Goal: Task Accomplishment & Management: Use online tool/utility

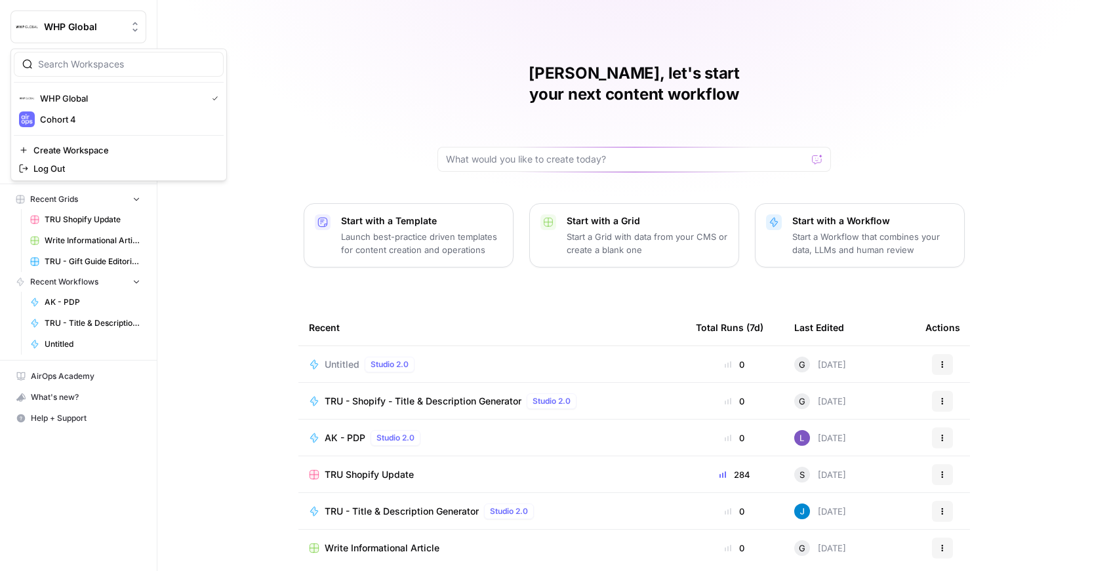
click at [134, 26] on icon "Workspace: WHP Global" at bounding box center [135, 26] width 13 height 13
click at [303, 150] on div "[PERSON_NAME], let's start your next content workflow Start with a Template Lau…" at bounding box center [634, 312] width 954 height 624
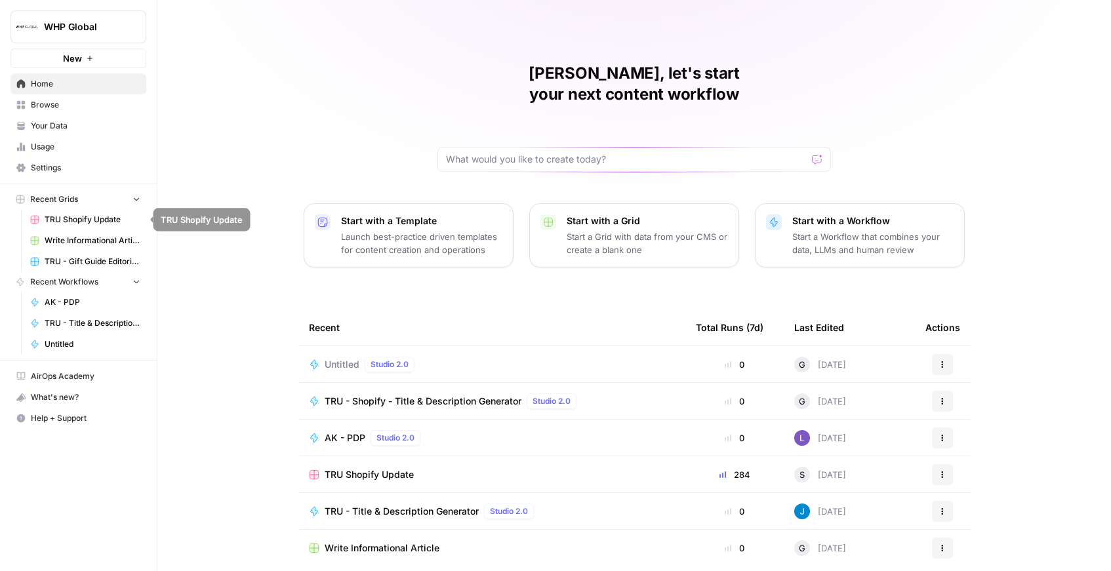
click at [79, 219] on span "TRU Shopify Update" at bounding box center [93, 220] width 96 height 12
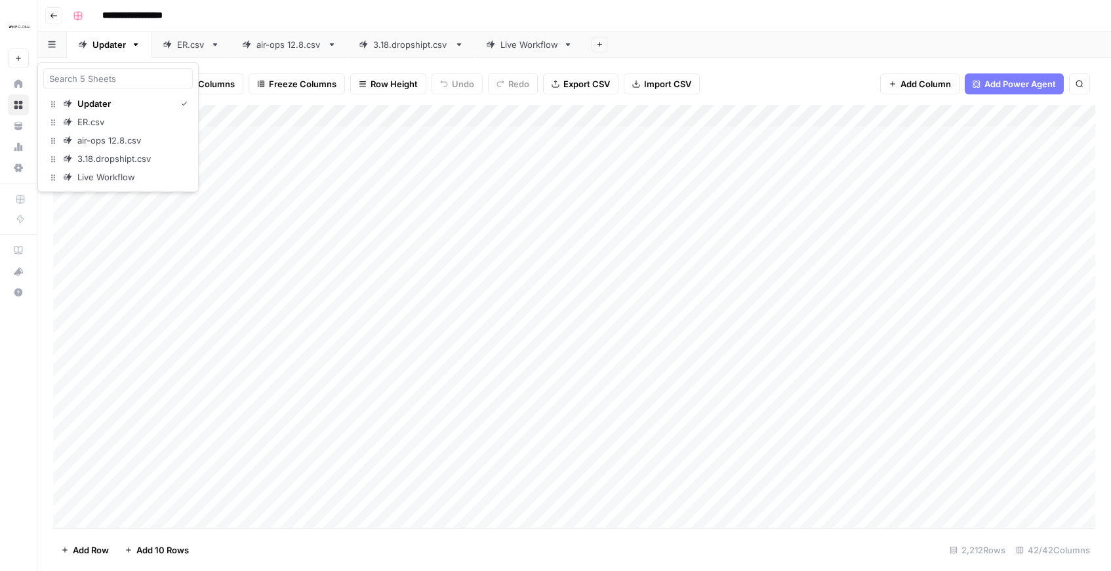
click at [54, 45] on icon "button" at bounding box center [52, 44] width 8 height 7
click at [54, 44] on icon "button" at bounding box center [51, 44] width 7 height 7
click at [172, 51] on link "ER.csv" at bounding box center [191, 44] width 79 height 26
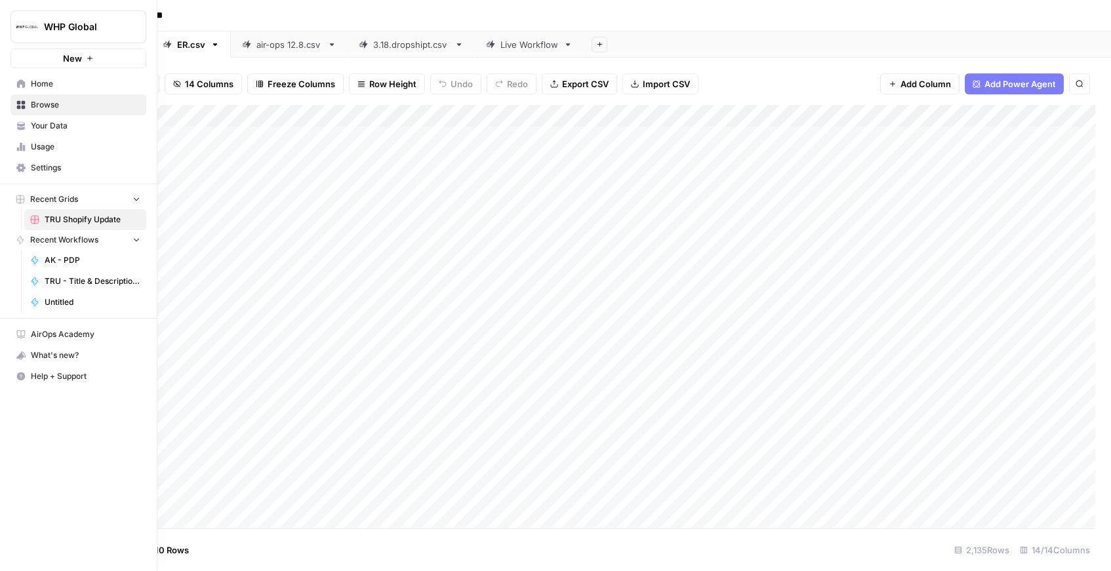
click at [56, 283] on span "TRU - Title & Description Generator" at bounding box center [93, 281] width 96 height 12
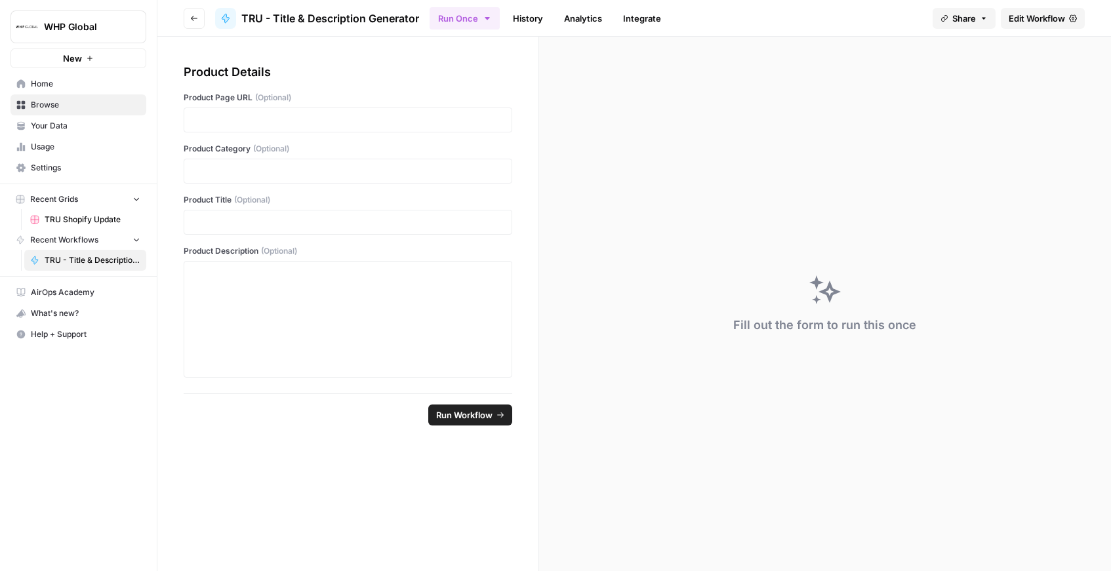
click at [529, 21] on link "History" at bounding box center [528, 18] width 46 height 21
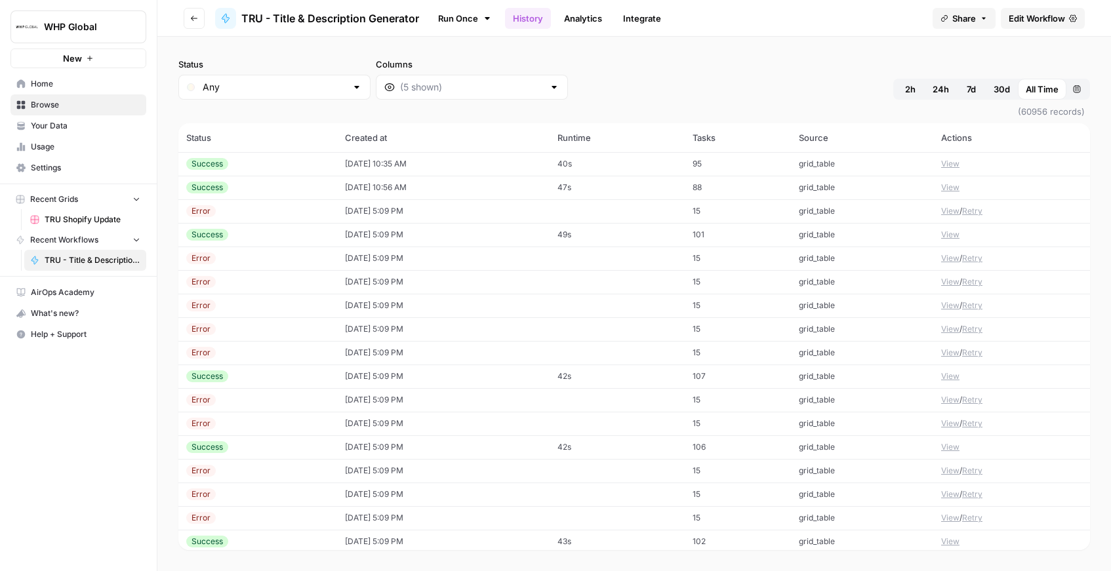
click at [1033, 23] on span "Edit Workflow" at bounding box center [1037, 18] width 56 height 13
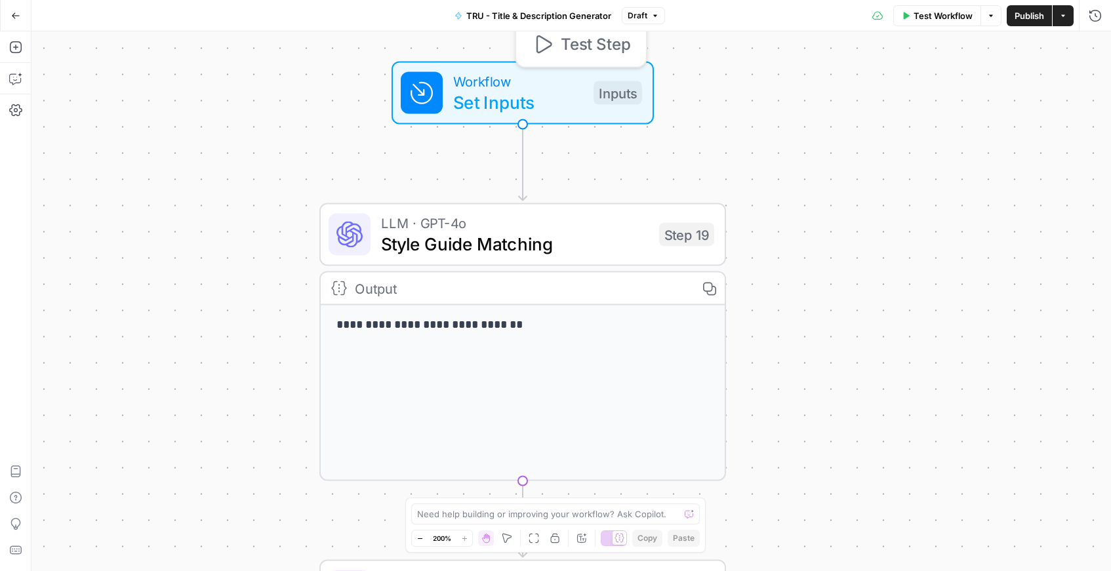
click at [511, 109] on span "Set Inputs" at bounding box center [518, 102] width 130 height 26
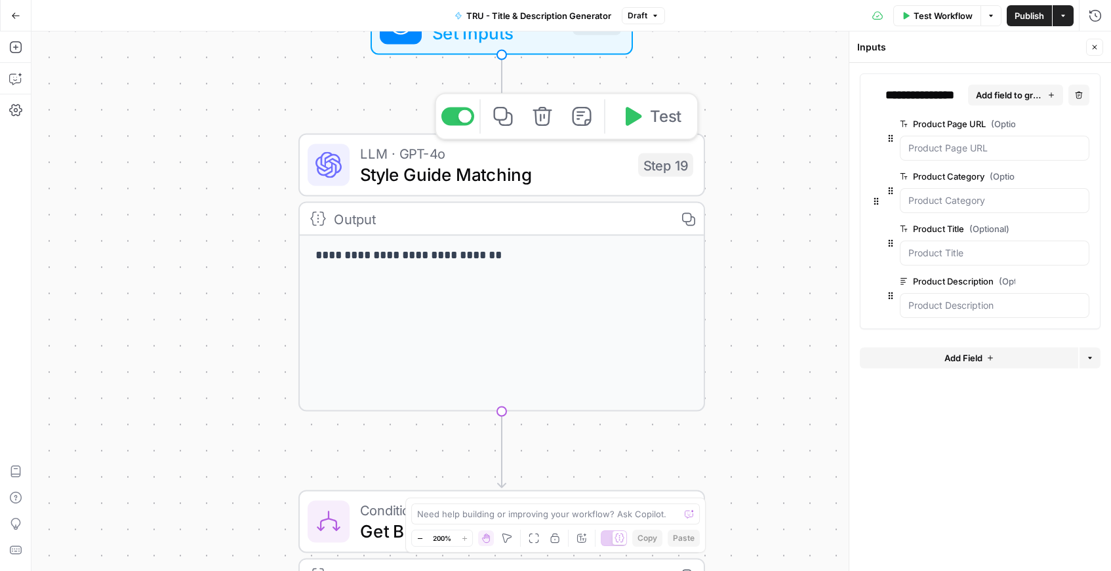
click at [411, 169] on span "Style Guide Matching" at bounding box center [494, 174] width 268 height 26
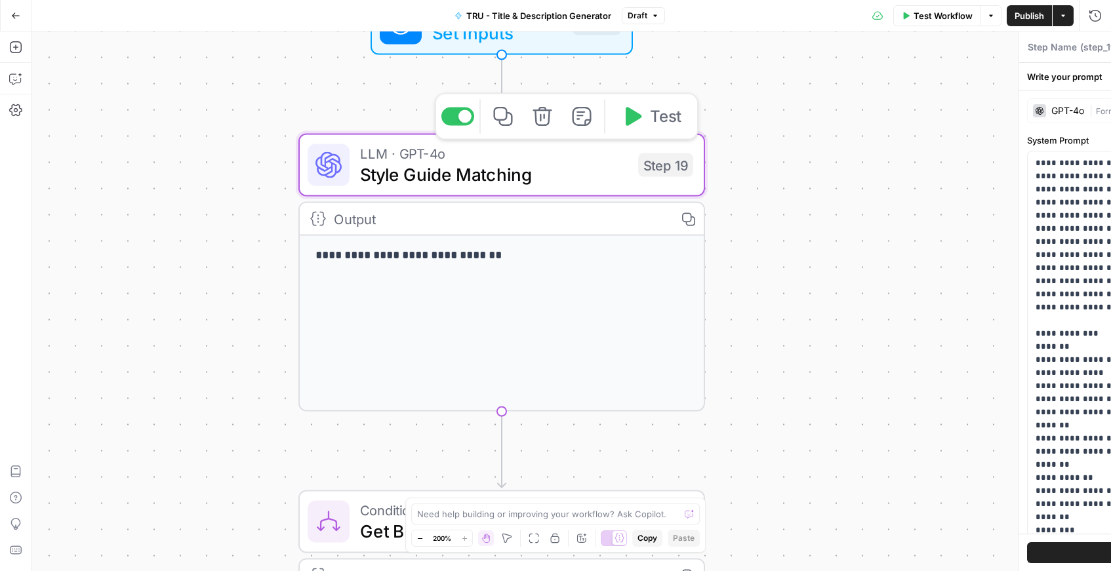
type textarea "Style Guide Matching"
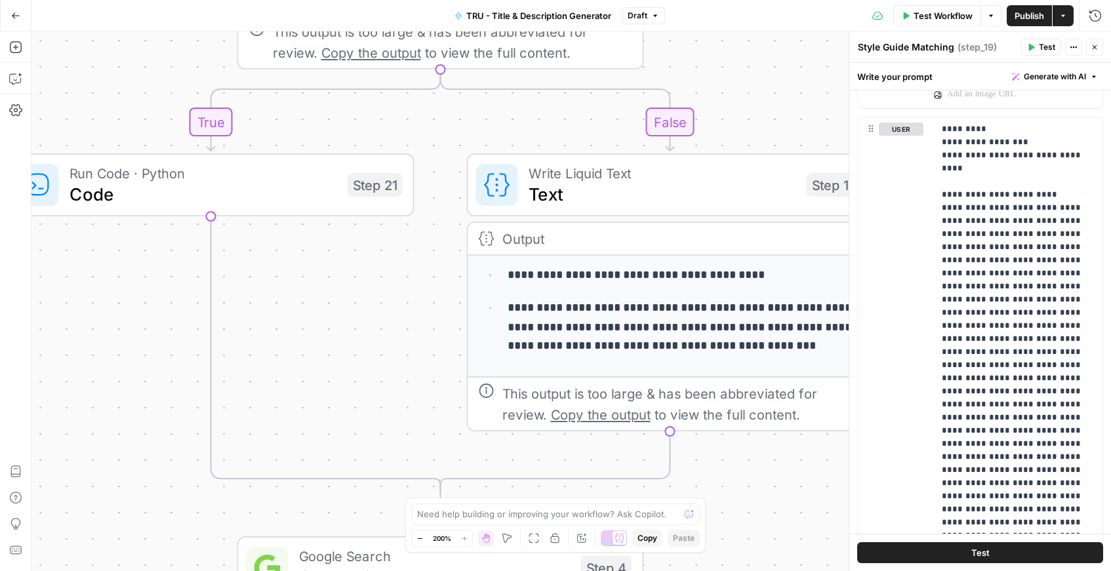
scroll to position [237, 0]
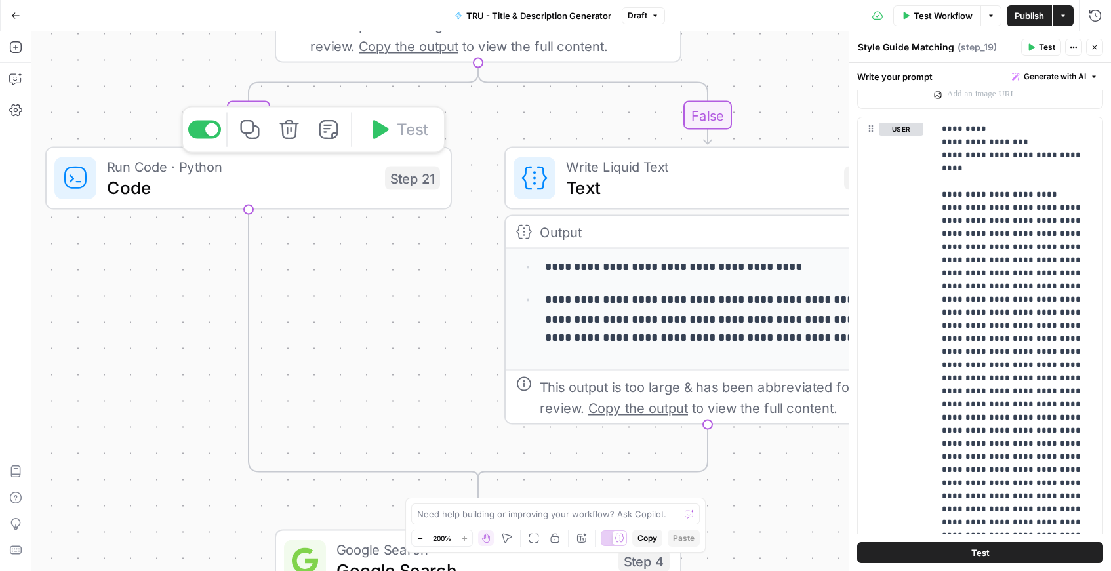
click at [283, 181] on span "Code" at bounding box center [241, 187] width 268 height 26
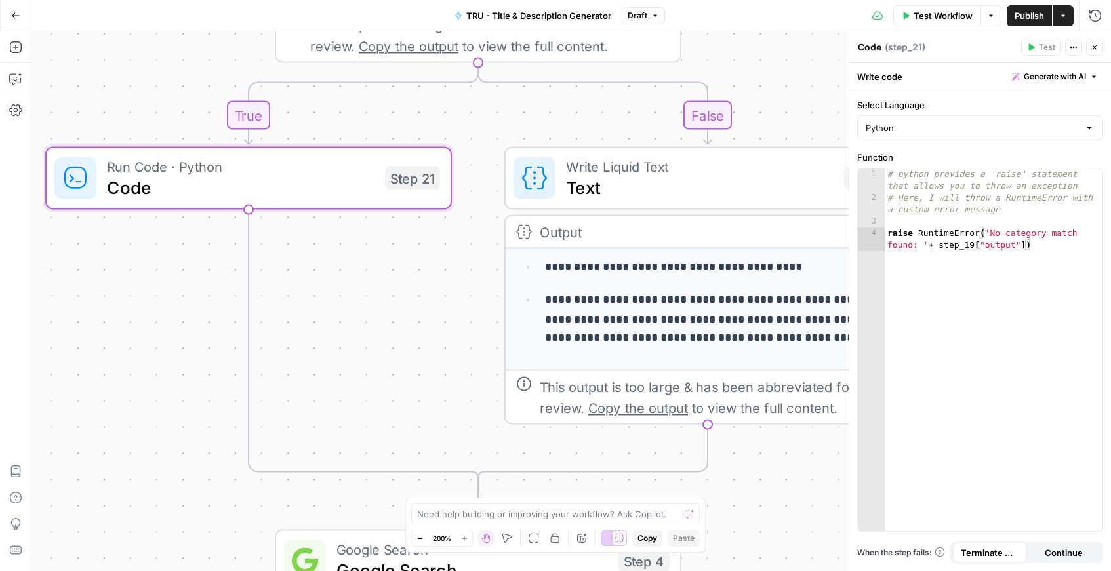
click at [314, 274] on div "**********" at bounding box center [571, 301] width 1080 height 540
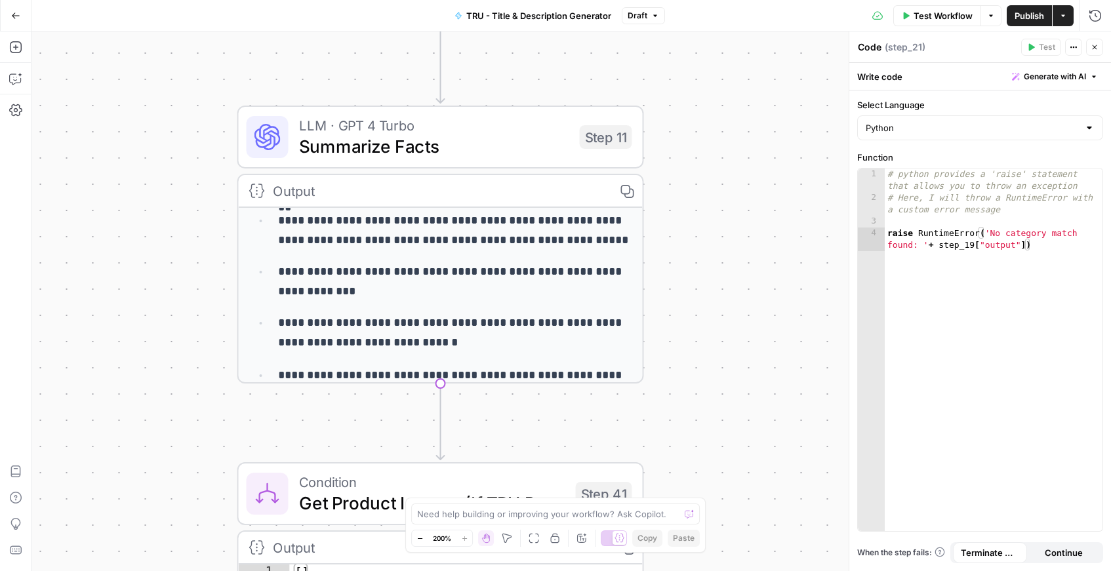
scroll to position [154, 0]
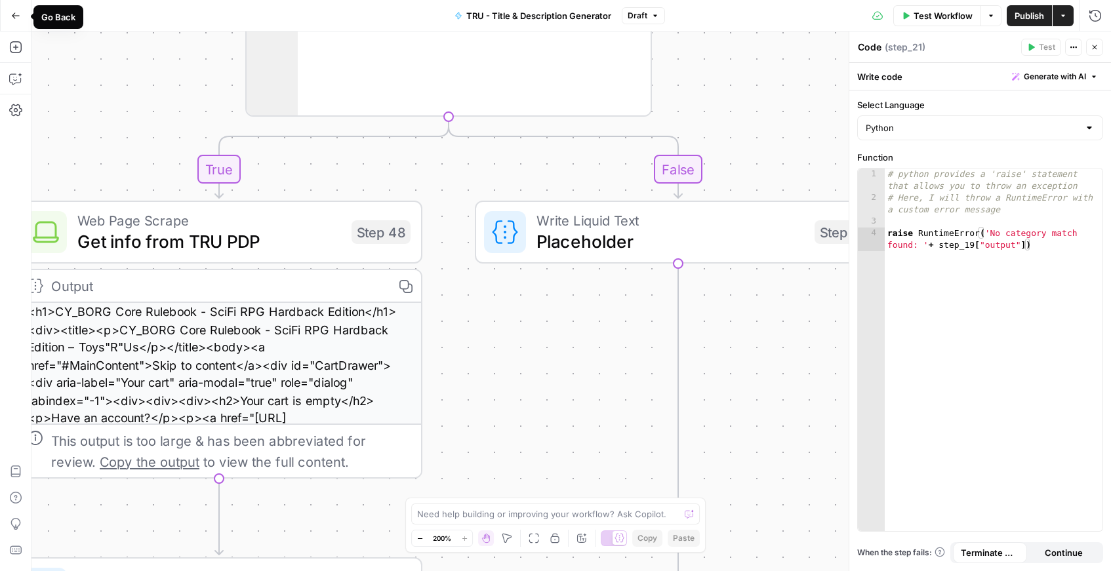
click at [12, 17] on icon "button" at bounding box center [15, 15] width 9 height 9
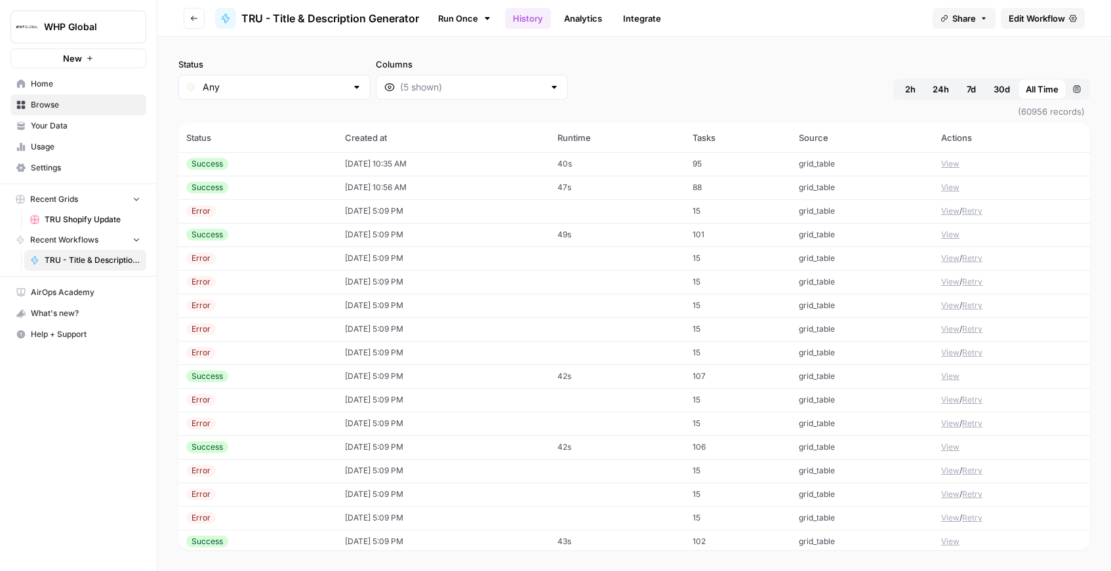
click at [30, 125] on link "Your Data" at bounding box center [78, 125] width 136 height 21
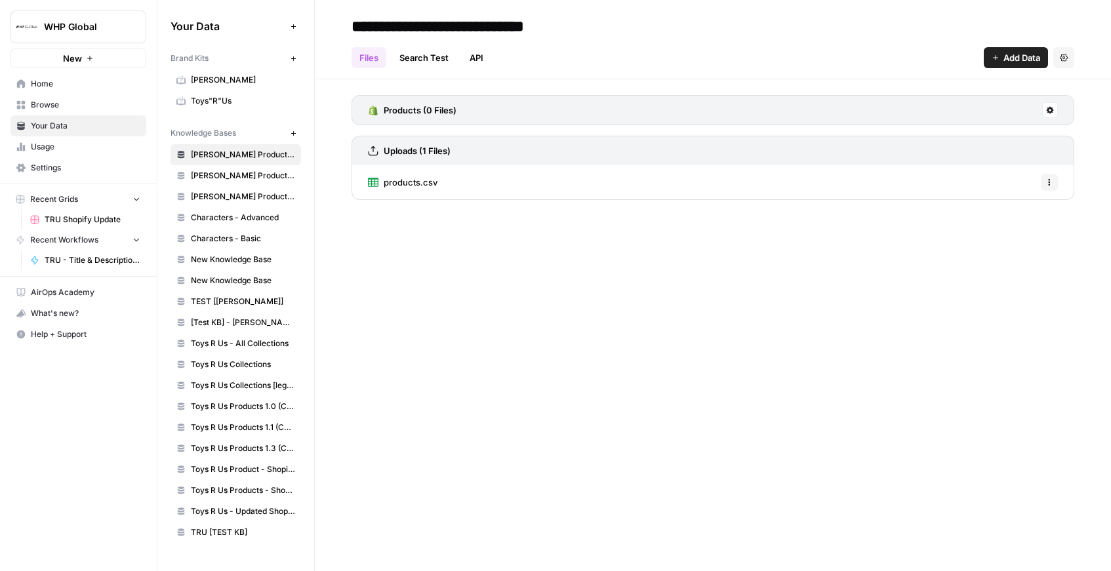
click at [223, 414] on link "Toys R Us Products 1.0 (CSV)" at bounding box center [236, 406] width 131 height 21
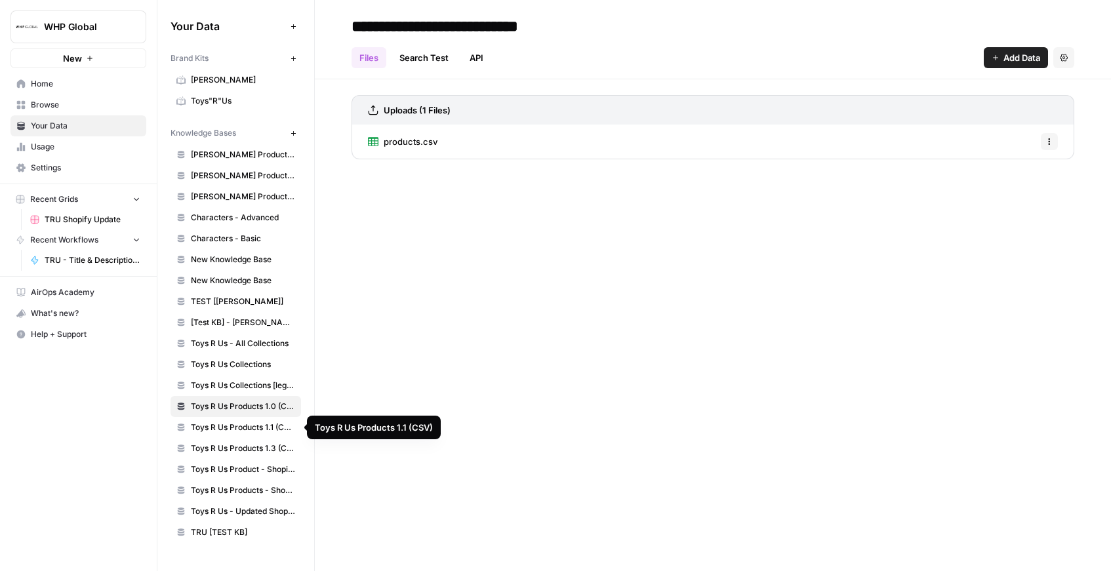
click at [225, 427] on span "Toys R Us Products 1.1 (CSV)" at bounding box center [243, 428] width 104 height 12
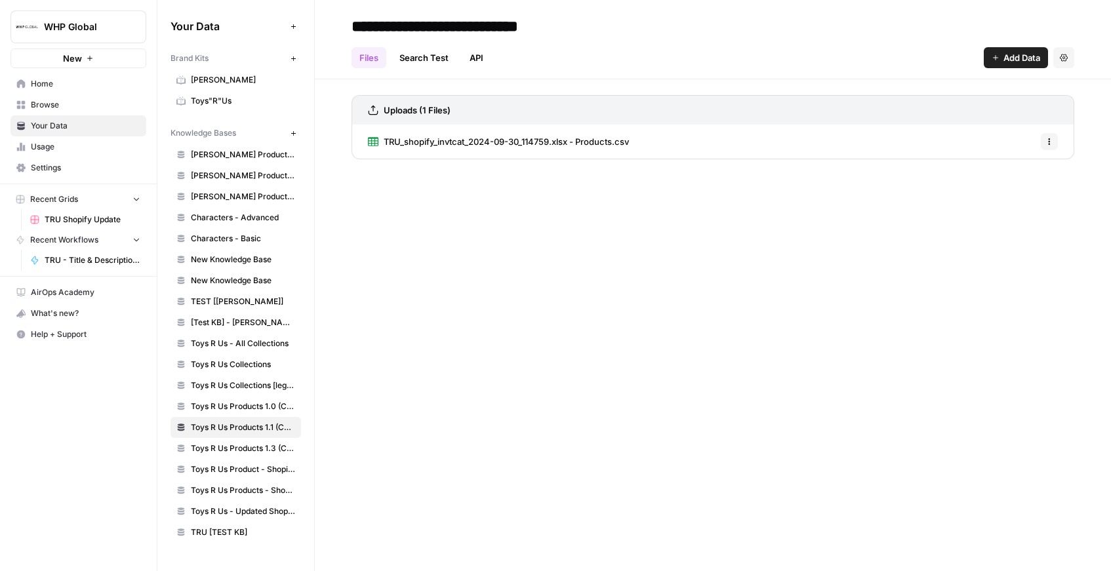
click at [47, 144] on span "Usage" at bounding box center [86, 147] width 110 height 12
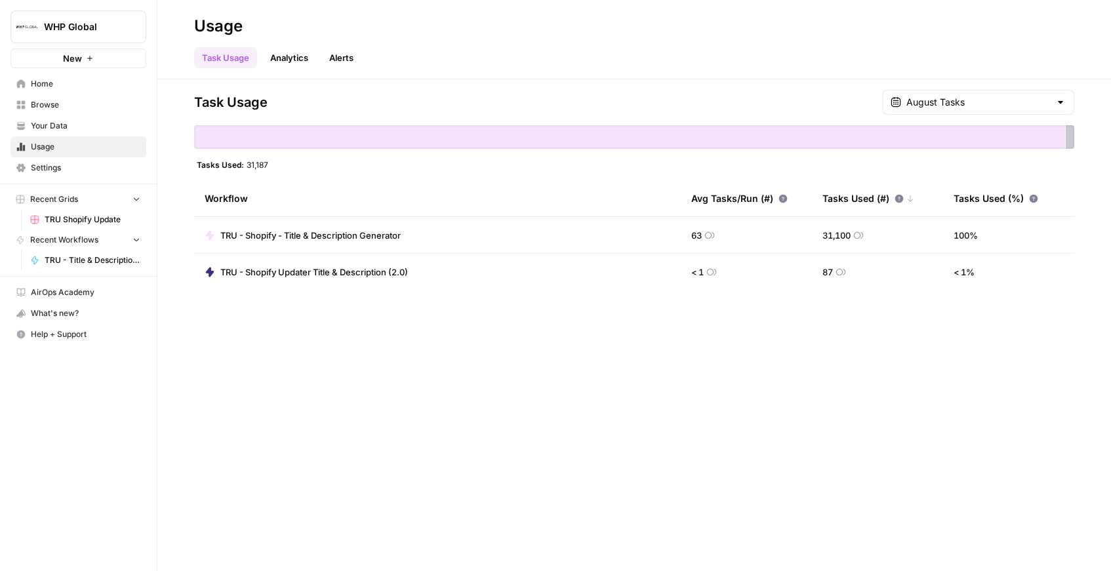
click at [298, 271] on span "TRU - Shopify Updater Title & Description (2.0)" at bounding box center [314, 272] width 188 height 13
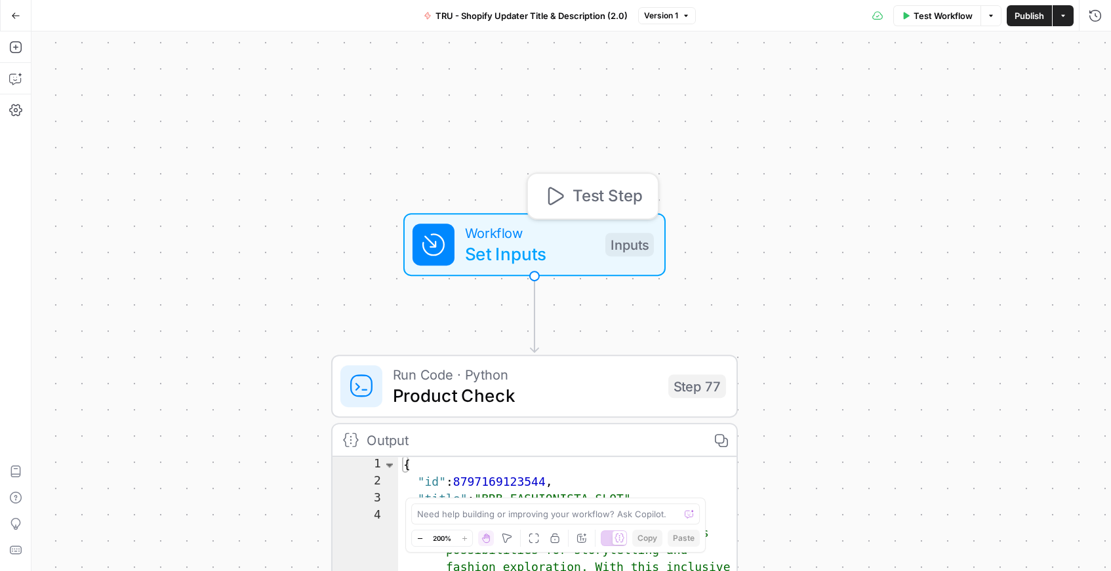
click at [520, 251] on span "Set Inputs" at bounding box center [530, 254] width 130 height 26
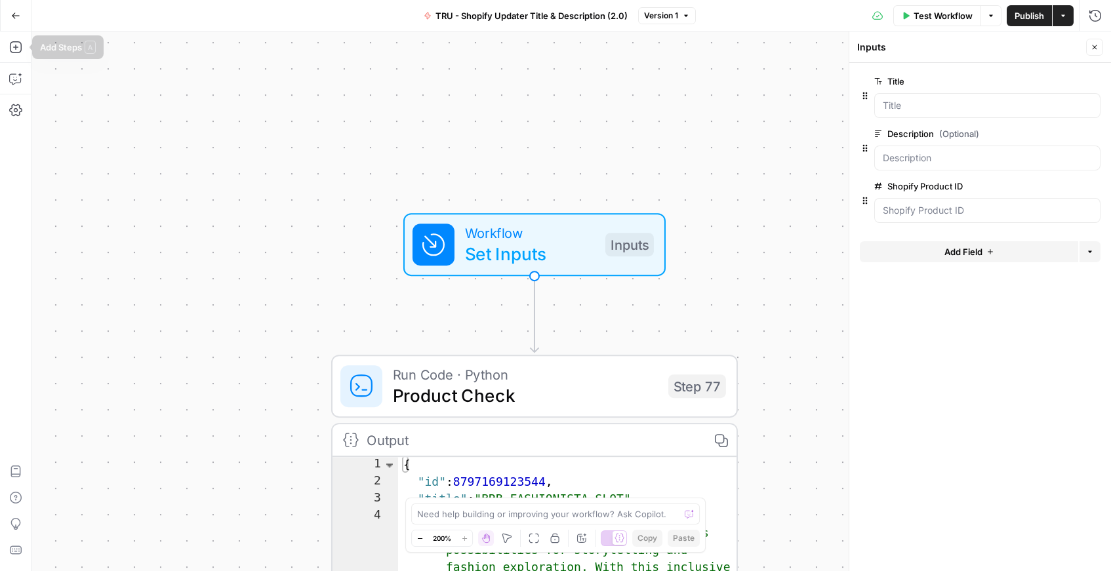
click at [22, 10] on button "Go Back" at bounding box center [16, 16] width 24 height 24
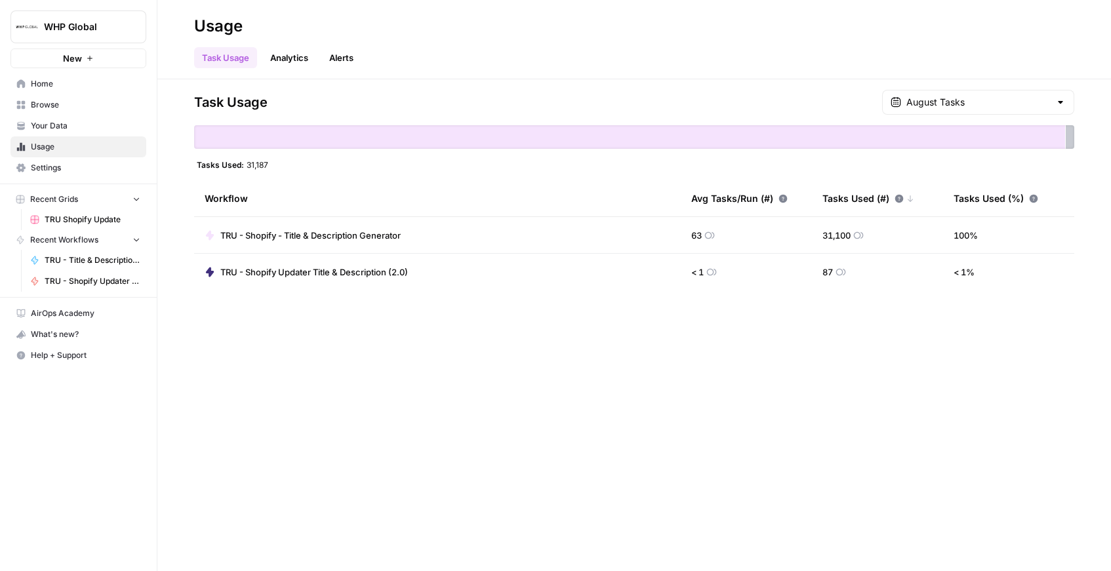
click at [49, 87] on span "Home" at bounding box center [86, 84] width 110 height 12
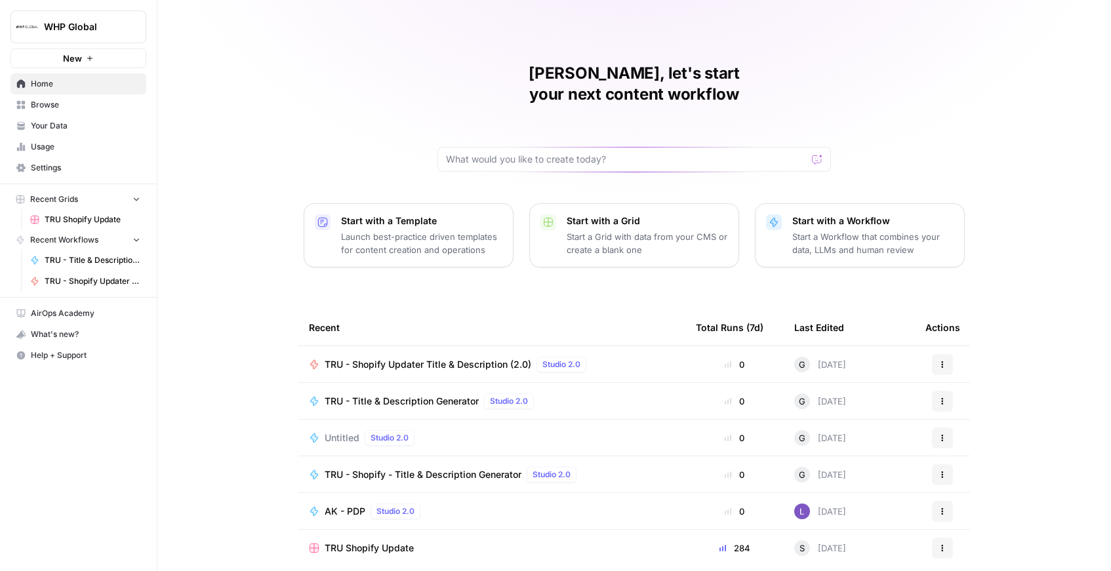
scroll to position [32, 0]
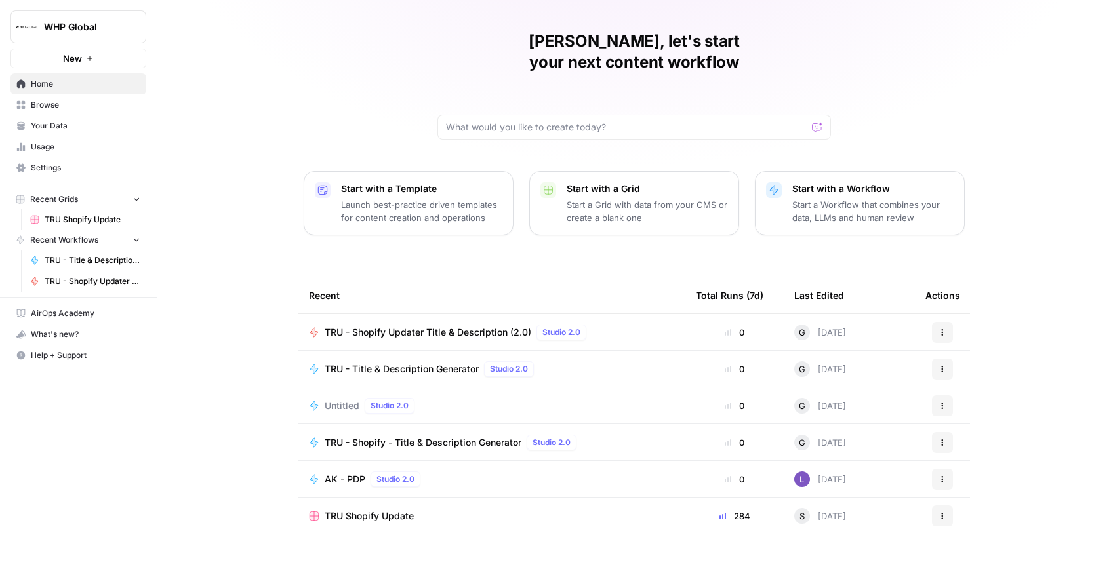
click at [348, 510] on span "TRU Shopify Update" at bounding box center [369, 516] width 89 height 13
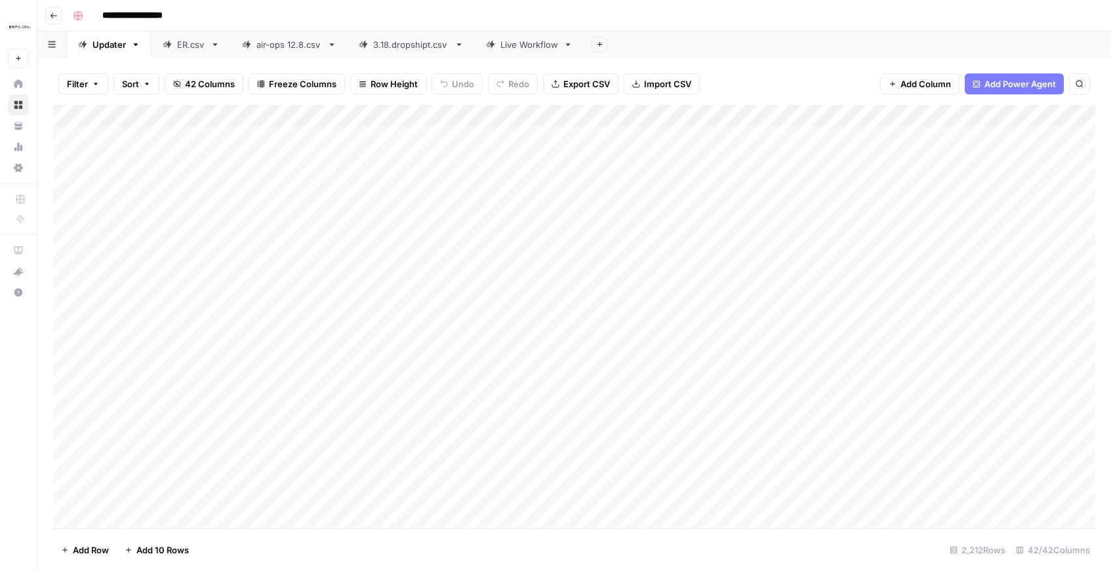
click at [136, 51] on link "Updater" at bounding box center [109, 44] width 85 height 26
click at [139, 40] on icon "button" at bounding box center [135, 44] width 9 height 9
click at [79, 16] on rect "button" at bounding box center [78, 16] width 8 height 8
click at [122, 17] on input "**********" at bounding box center [147, 15] width 102 height 21
click at [1008, 91] on button "Add Power Agent" at bounding box center [1014, 83] width 99 height 21
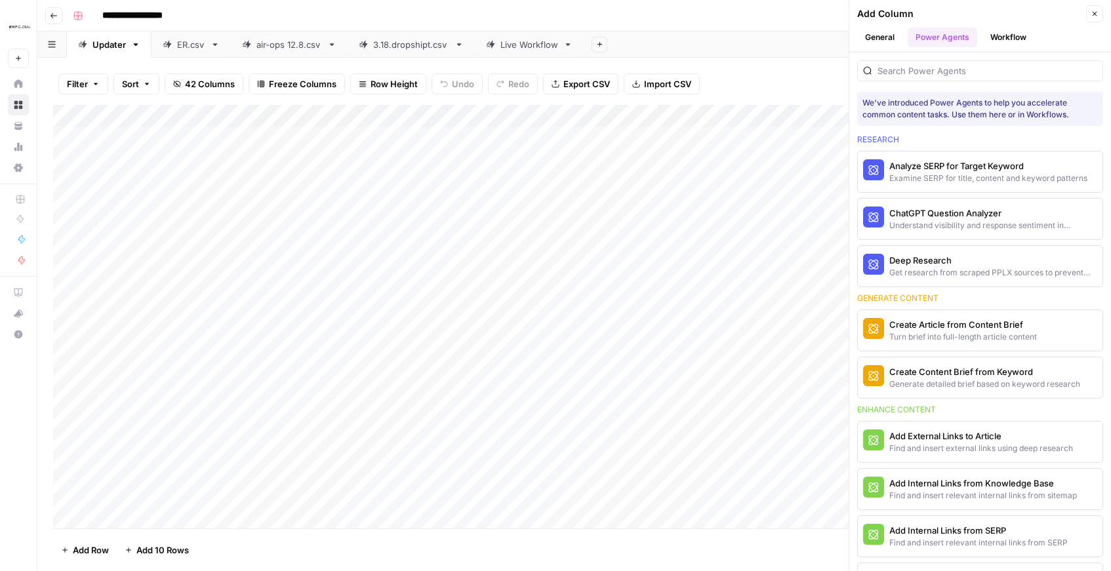
click at [811, 52] on div "Add Sheet" at bounding box center [847, 44] width 527 height 26
click at [1096, 10] on icon "button" at bounding box center [1095, 14] width 8 height 8
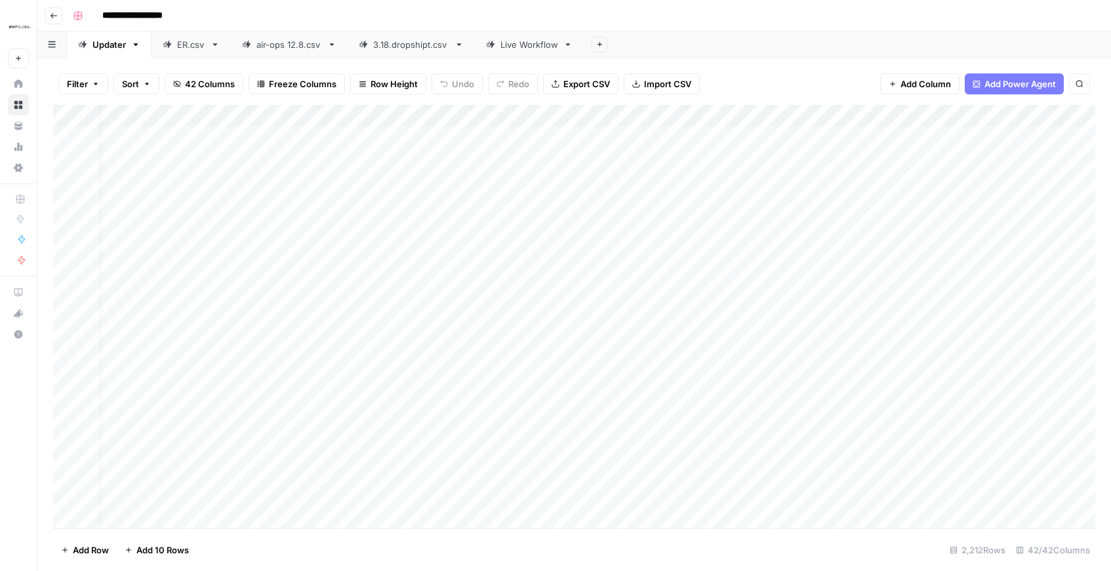
scroll to position [0, 21]
click at [696, 132] on div "Add Column" at bounding box center [574, 317] width 1042 height 424
click at [54, 46] on icon "button" at bounding box center [52, 44] width 8 height 7
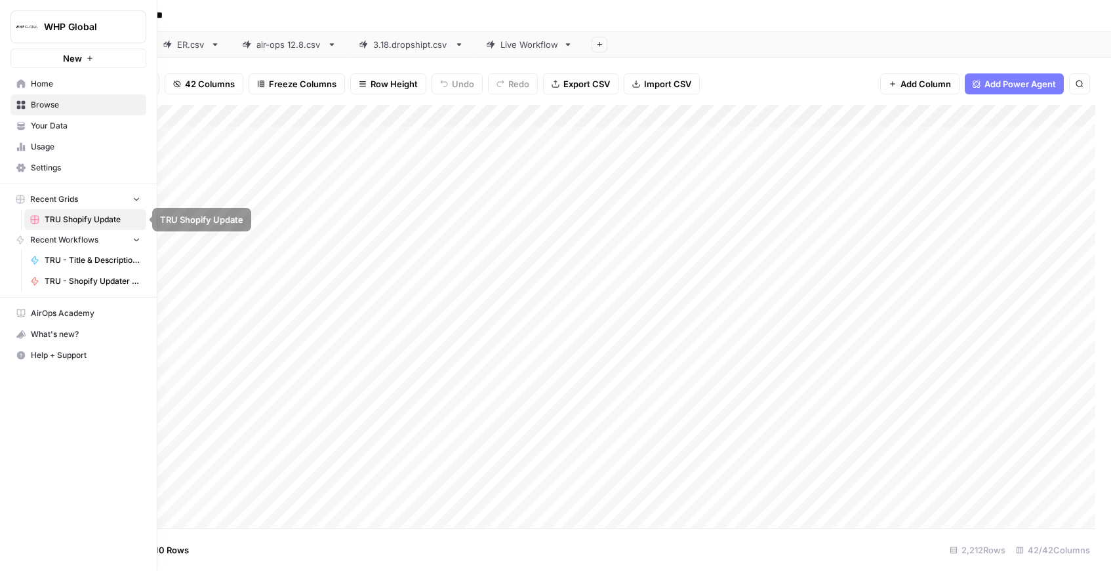
click at [62, 243] on span "Recent Workflows" at bounding box center [64, 240] width 68 height 12
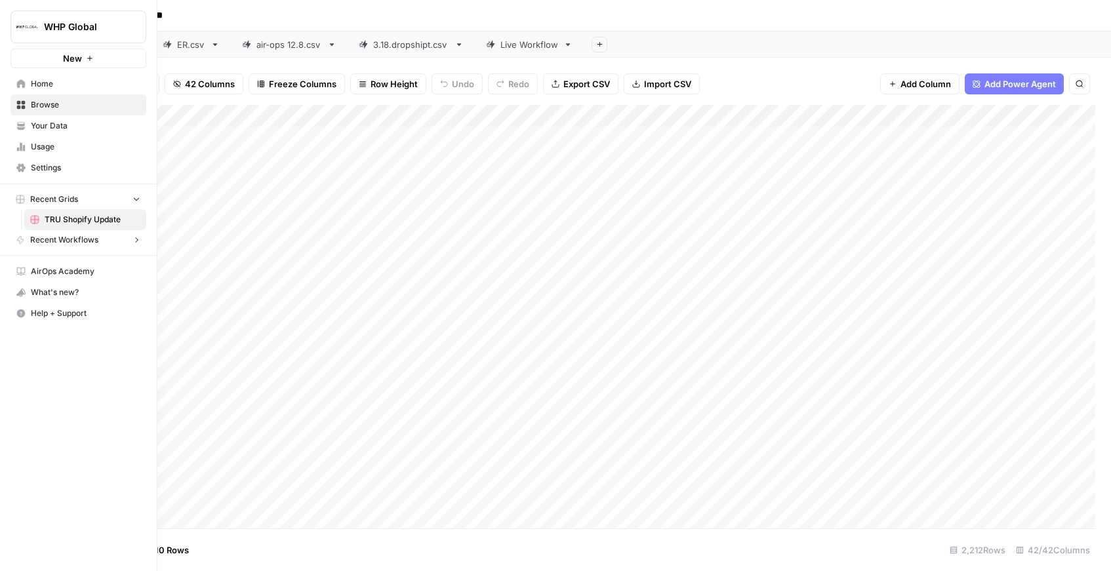
click at [62, 243] on span "Recent Workflows" at bounding box center [64, 240] width 68 height 12
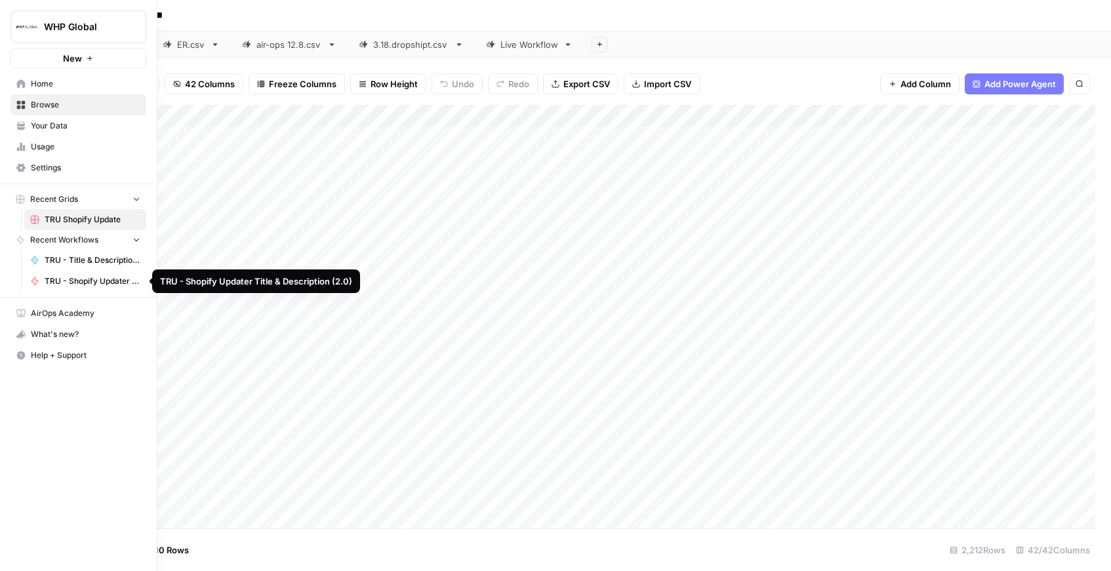
click at [70, 287] on link "TRU - Shopify Updater Title & Description (2.0)" at bounding box center [85, 281] width 122 height 21
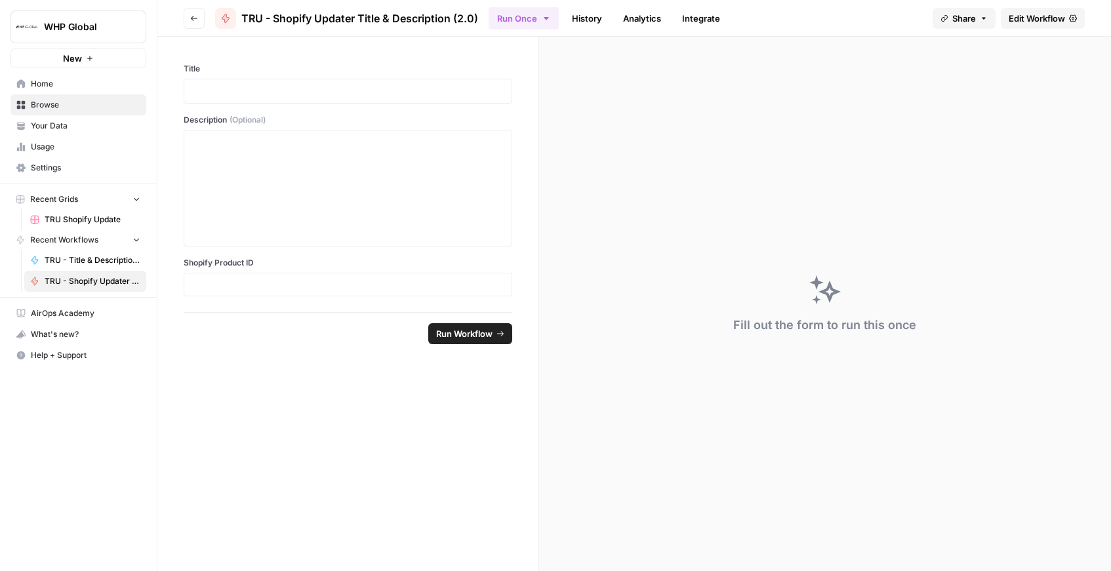
click at [1034, 19] on span "Edit Workflow" at bounding box center [1037, 18] width 56 height 13
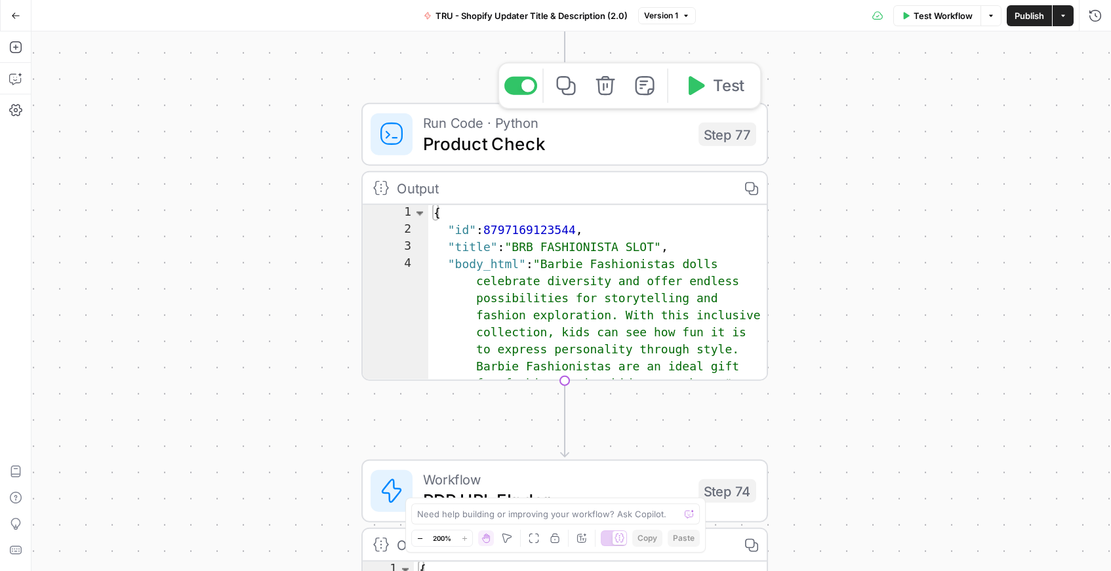
click at [515, 144] on span "Product Check" at bounding box center [555, 144] width 265 height 26
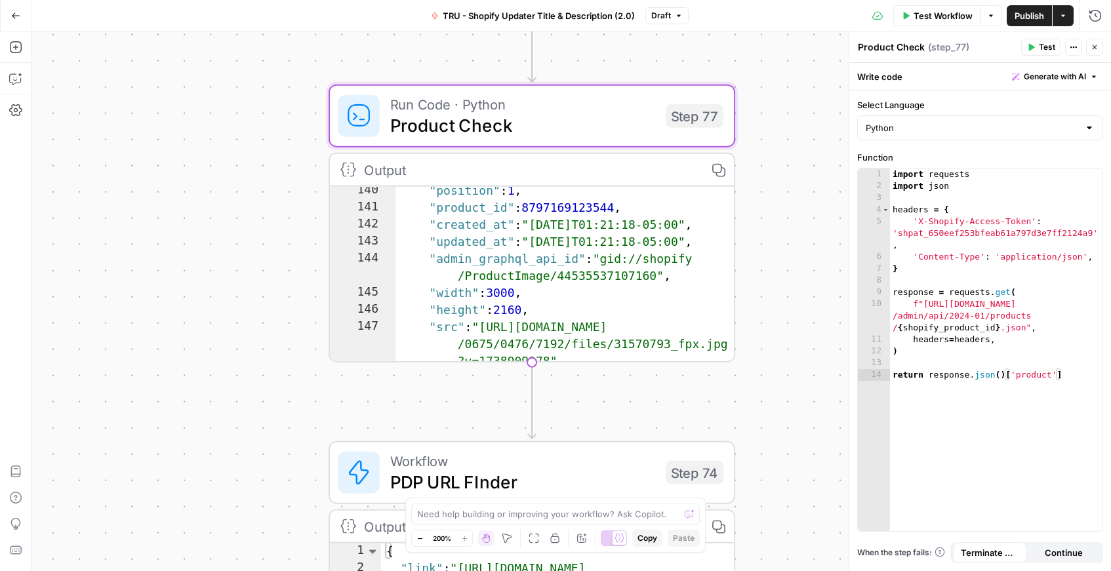
scroll to position [1574, 0]
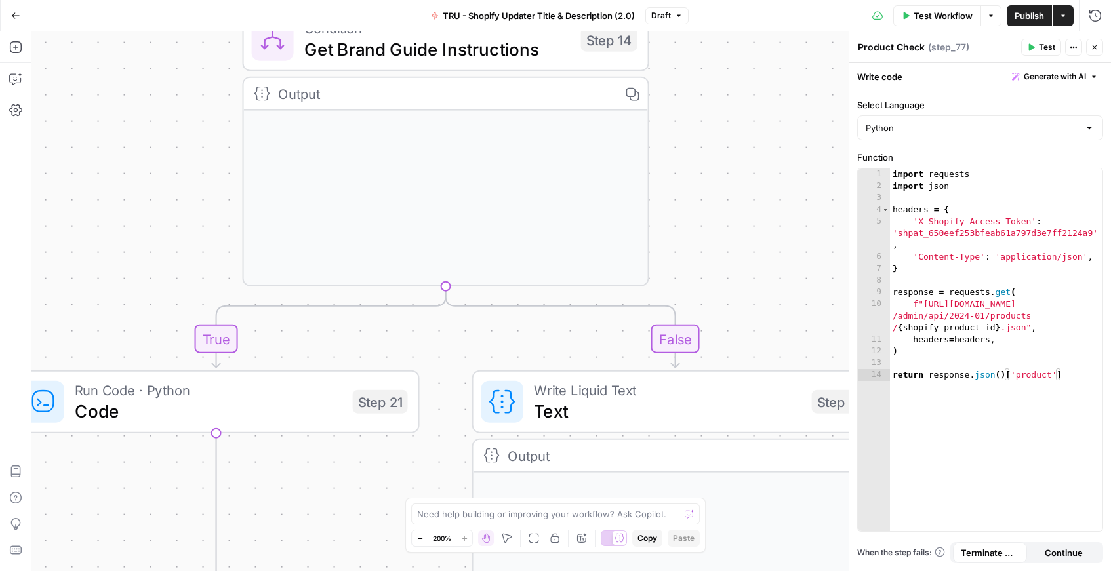
click at [397, 53] on span "Get Brand Guide Instructions" at bounding box center [437, 49] width 266 height 26
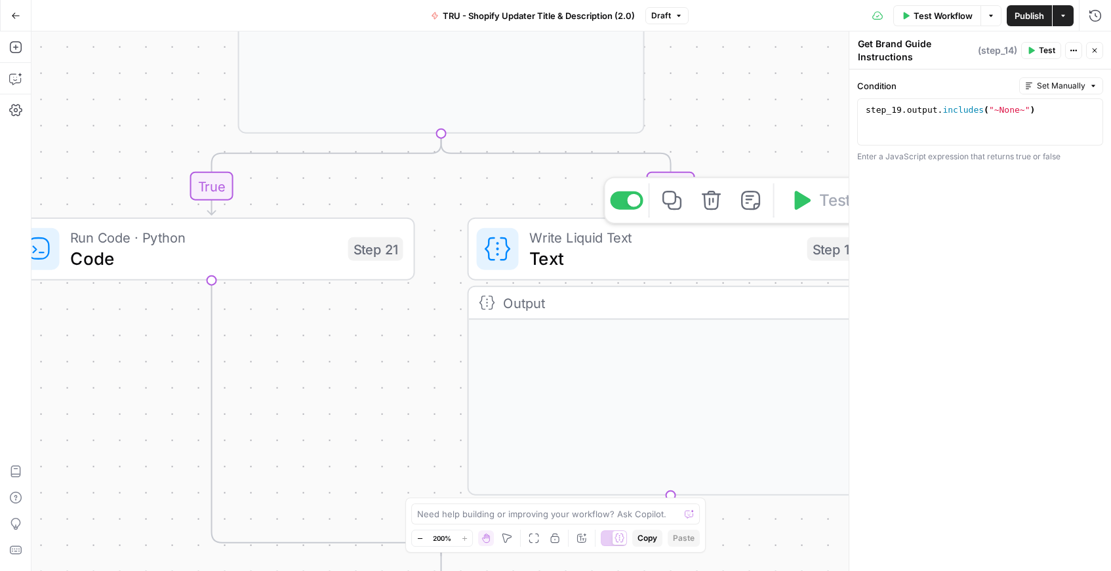
click at [676, 250] on span "Text" at bounding box center [663, 258] width 268 height 26
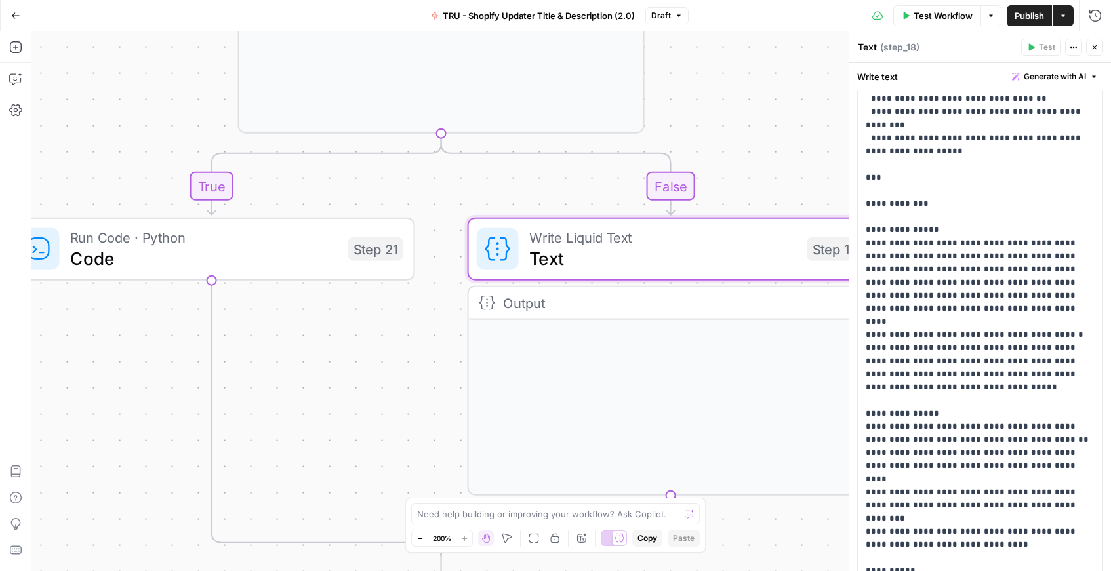
scroll to position [425, 0]
drag, startPoint x: 1047, startPoint y: 361, endPoint x: 750, endPoint y: 380, distance: 297.1
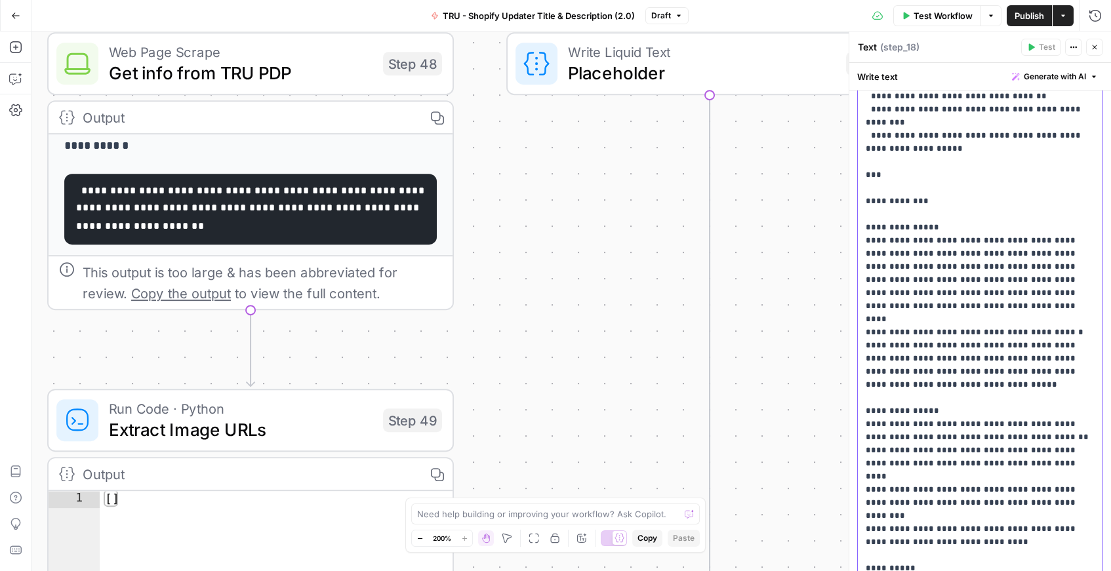
scroll to position [153, 0]
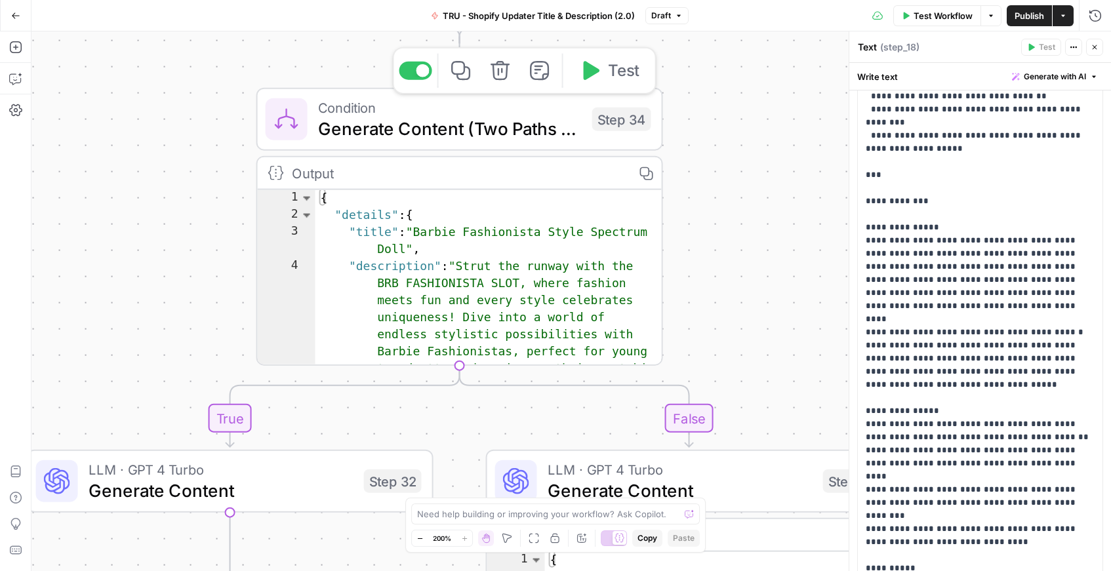
click at [454, 137] on span "Generate Content (Two Paths Based on Whether There's Images)" at bounding box center [450, 128] width 264 height 26
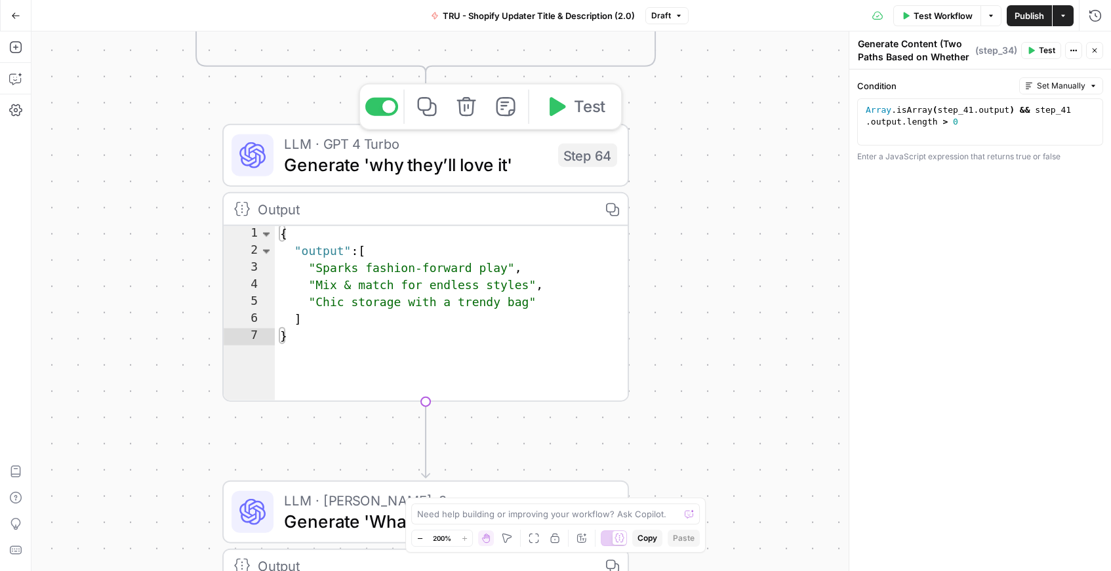
click at [383, 166] on span "Generate 'why they’ll love it'" at bounding box center [416, 165] width 264 height 26
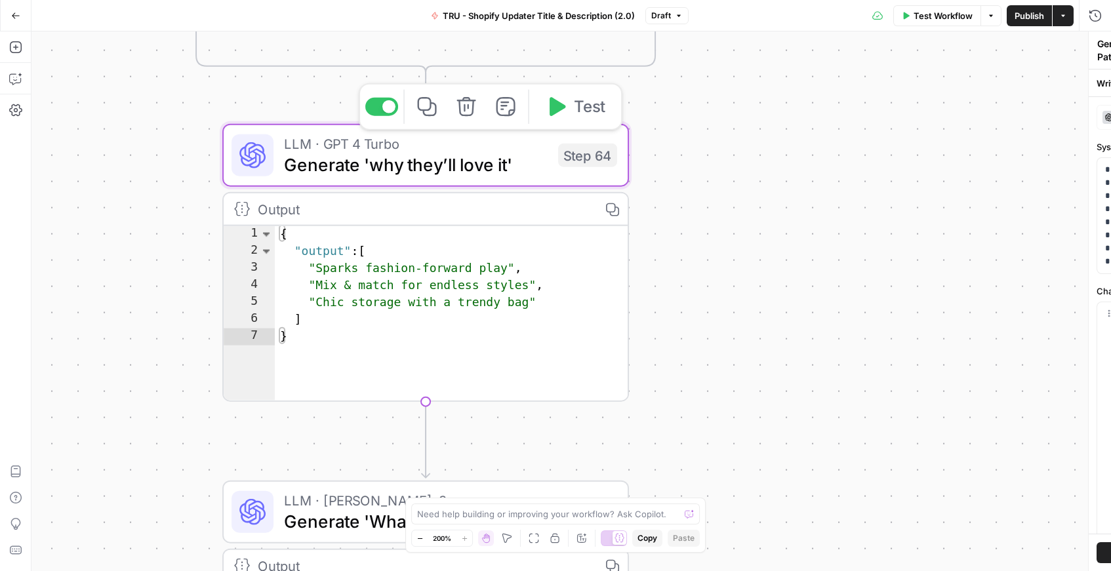
type textarea "Generate 'why they’ll love it'"
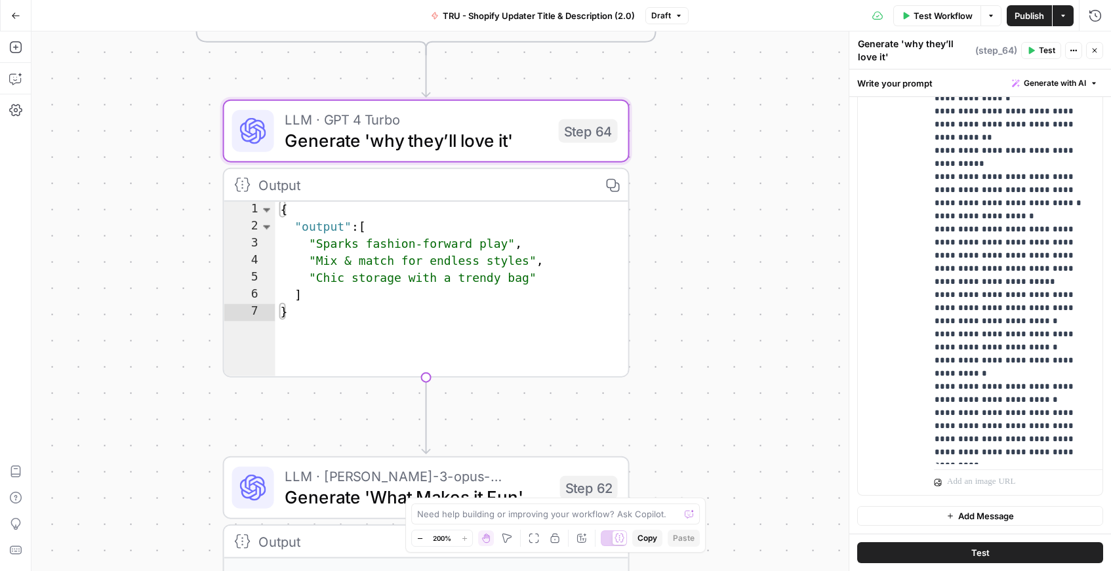
scroll to position [355, 5]
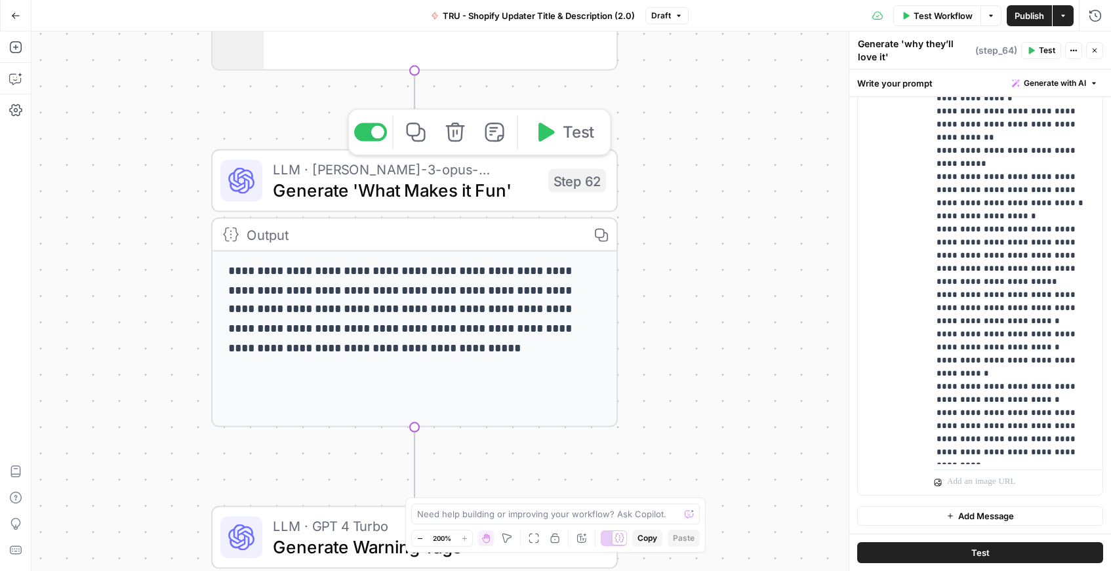
click at [475, 196] on span "Generate 'What Makes it Fun'" at bounding box center [405, 190] width 265 height 26
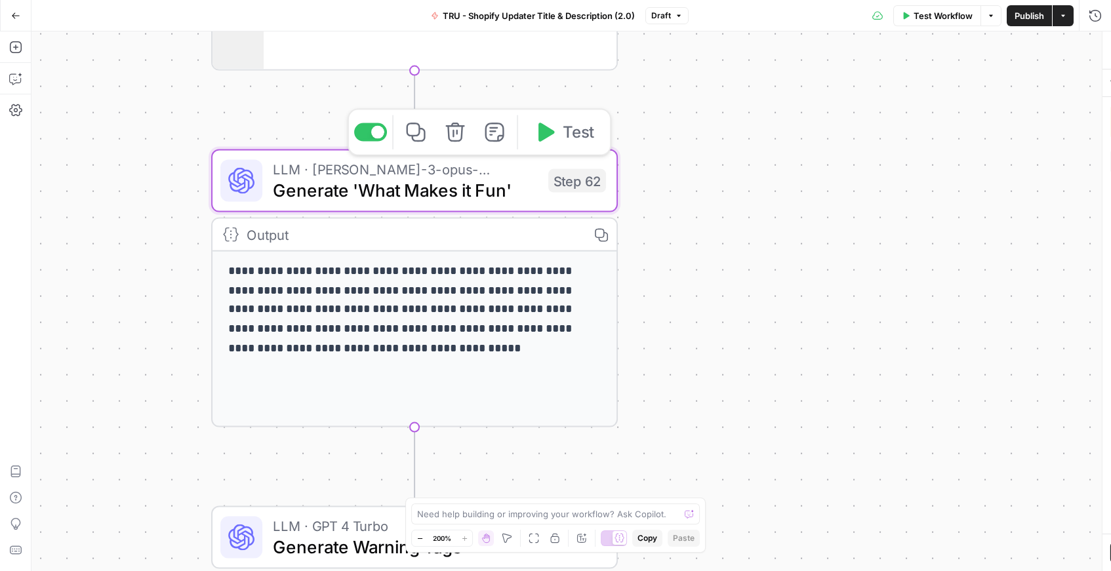
type textarea "Generate 'What Makes it Fun'"
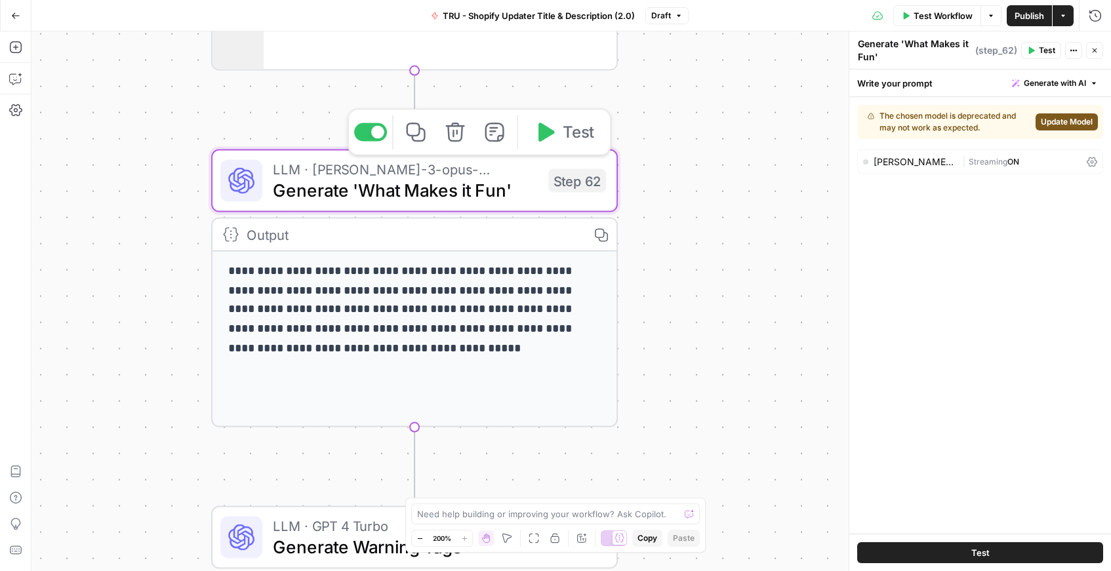
click at [422, 190] on span "Generate 'What Makes it Fun'" at bounding box center [405, 190] width 265 height 26
click at [1066, 123] on span "Update Model" at bounding box center [1067, 122] width 52 height 12
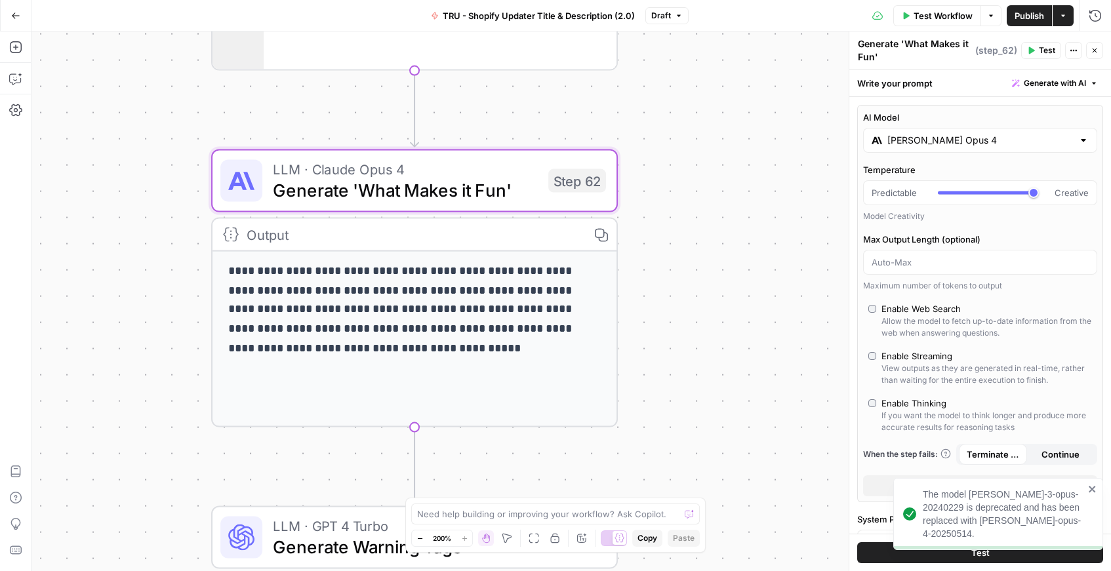
click at [841, 154] on div "**********" at bounding box center [571, 301] width 1080 height 540
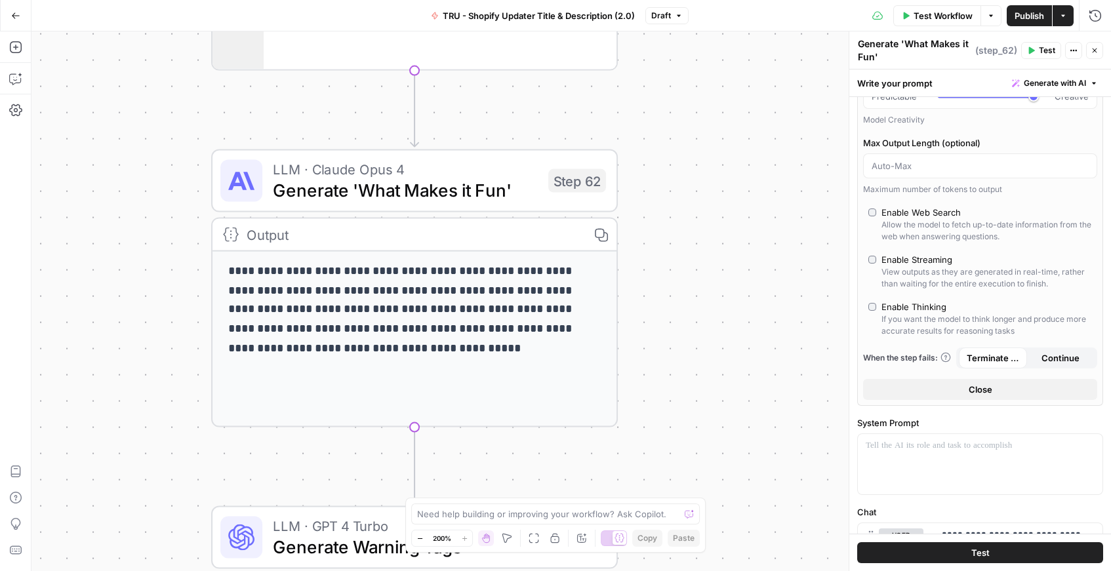
scroll to position [47, 0]
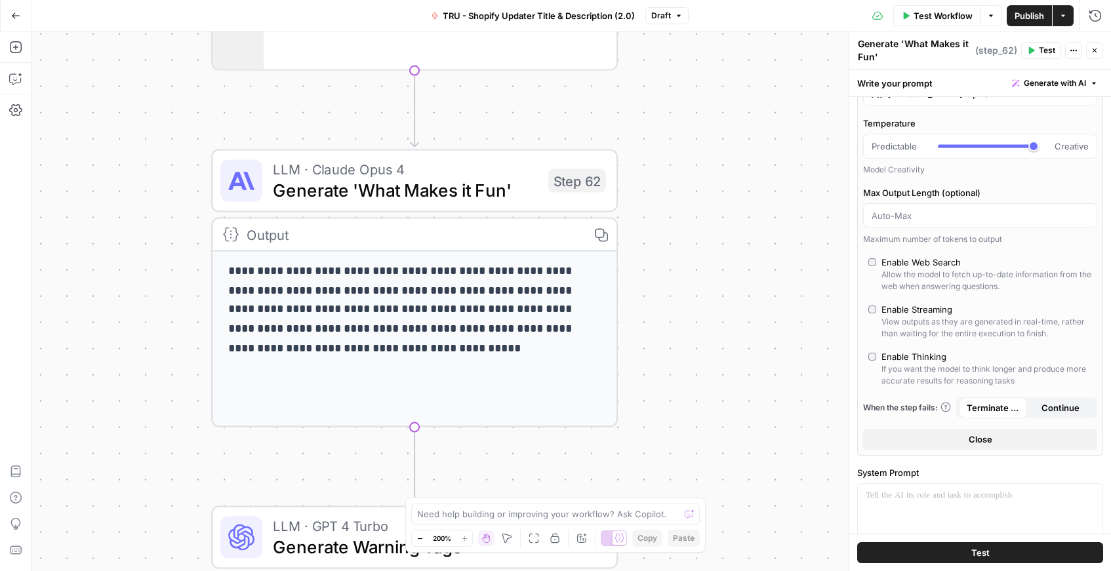
click at [941, 555] on button "Test" at bounding box center [980, 552] width 246 height 21
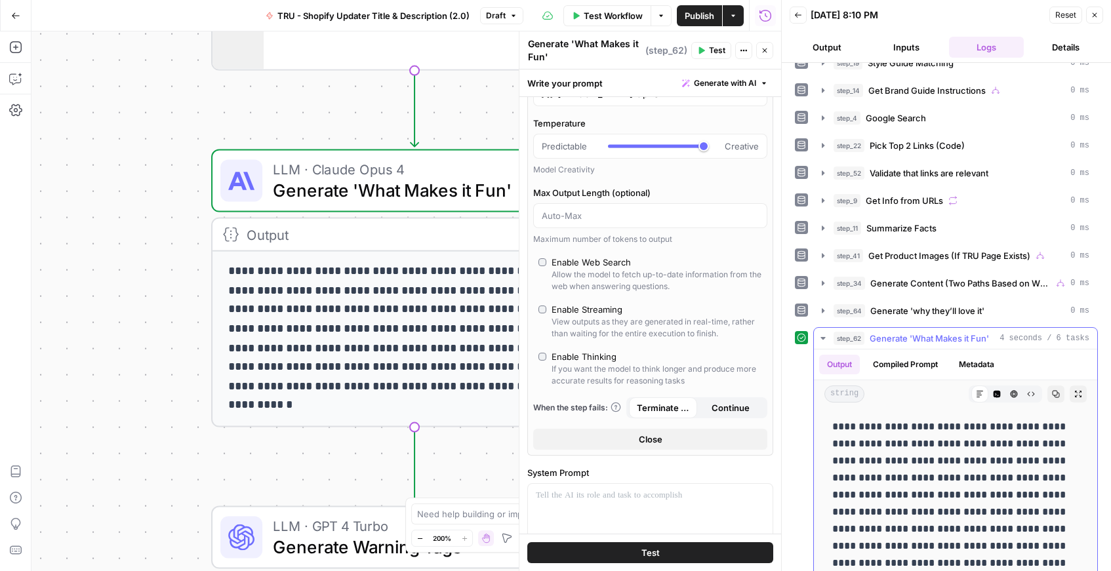
scroll to position [91, 0]
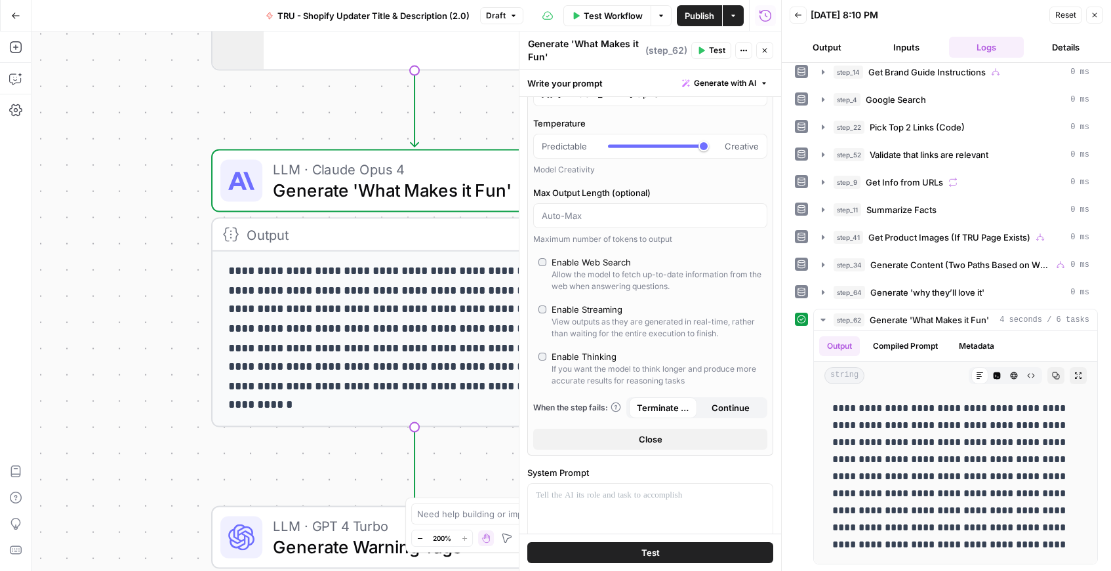
click at [482, 95] on div "**********" at bounding box center [406, 301] width 750 height 540
click at [1099, 18] on button "Close" at bounding box center [1094, 15] width 17 height 17
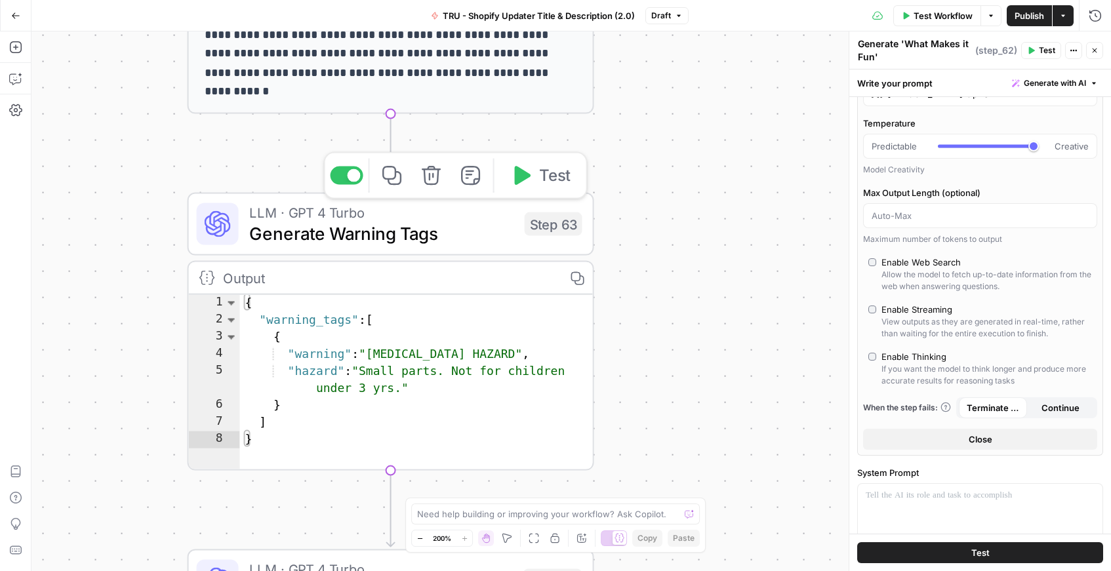
click at [476, 238] on span "Generate Warning Tags" at bounding box center [381, 233] width 265 height 26
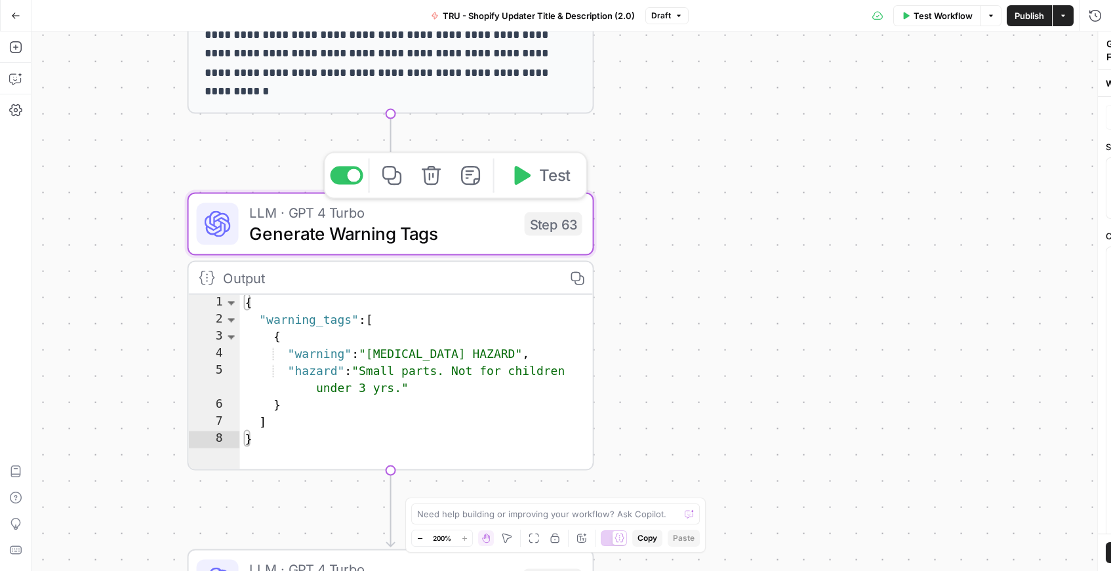
type textarea "Generate Warning Tags"
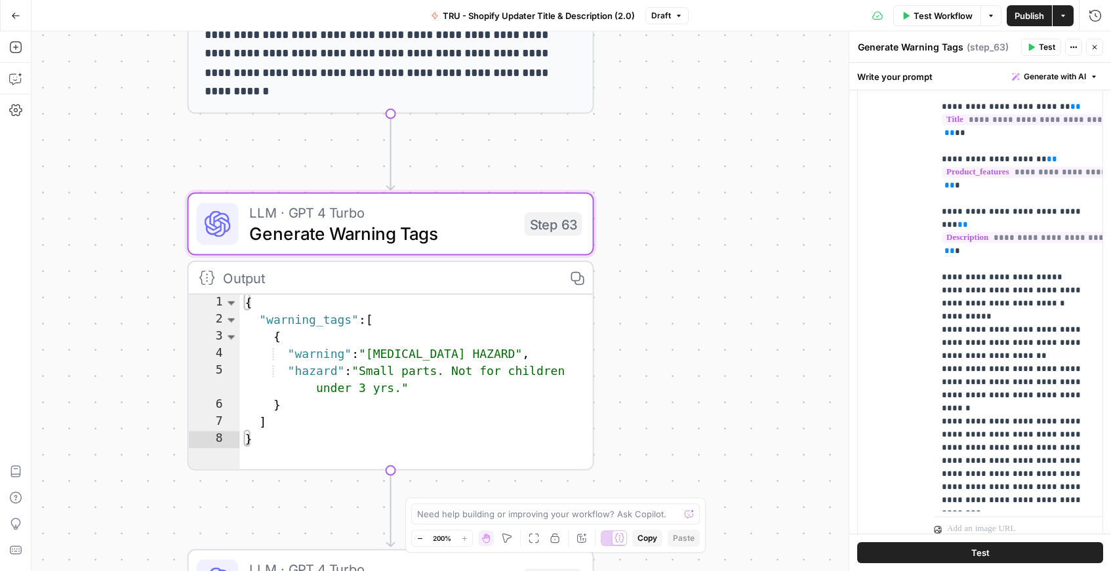
scroll to position [311, 0]
